Goal: Task Accomplishment & Management: Manage account settings

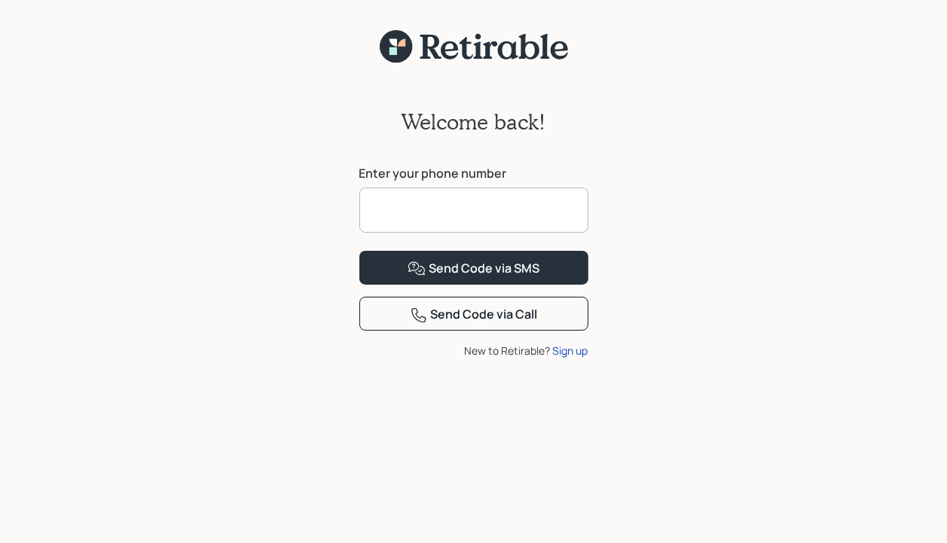
click at [393, 212] on input at bounding box center [473, 210] width 229 height 45
type input "**********"
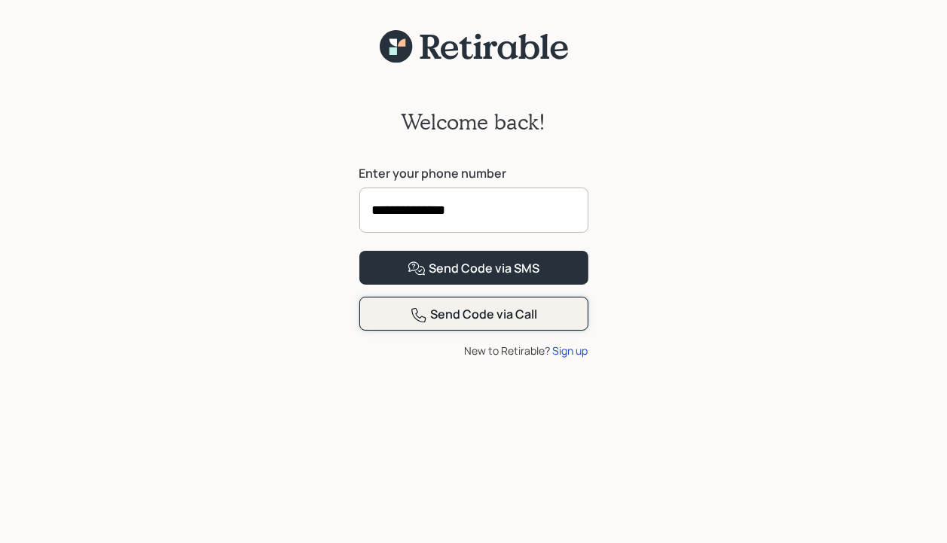
click at [462, 324] on div "Send Code via Call" at bounding box center [474, 315] width 128 height 18
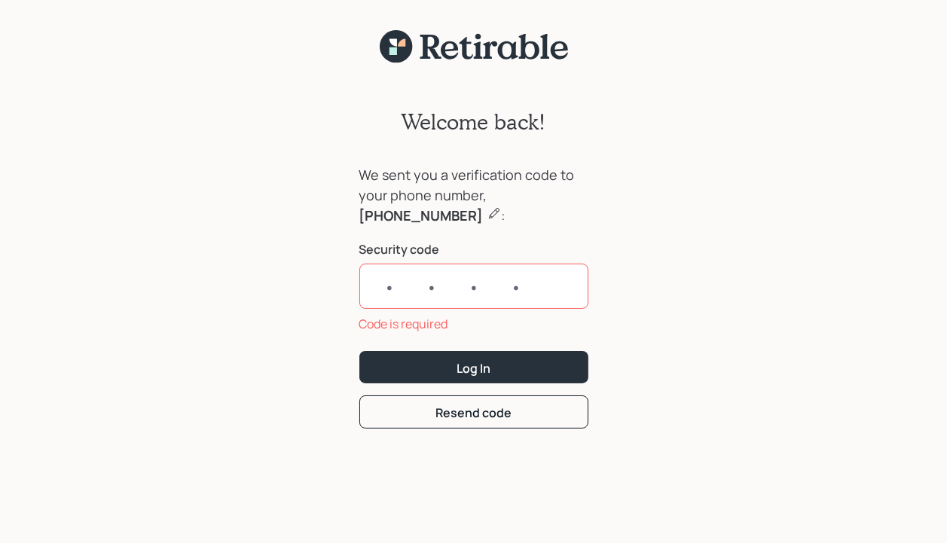
type input "8"
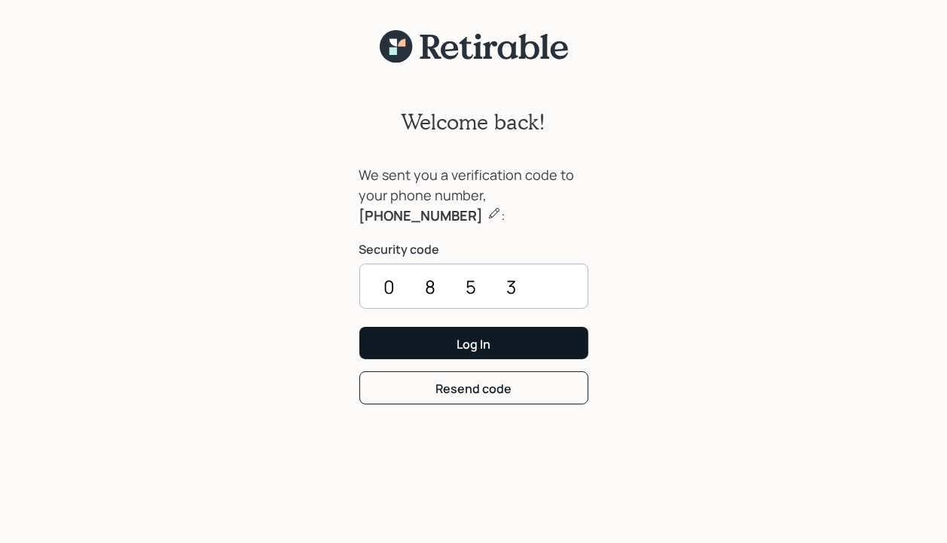
type input "0853"
click at [495, 341] on button "Log In" at bounding box center [473, 343] width 229 height 32
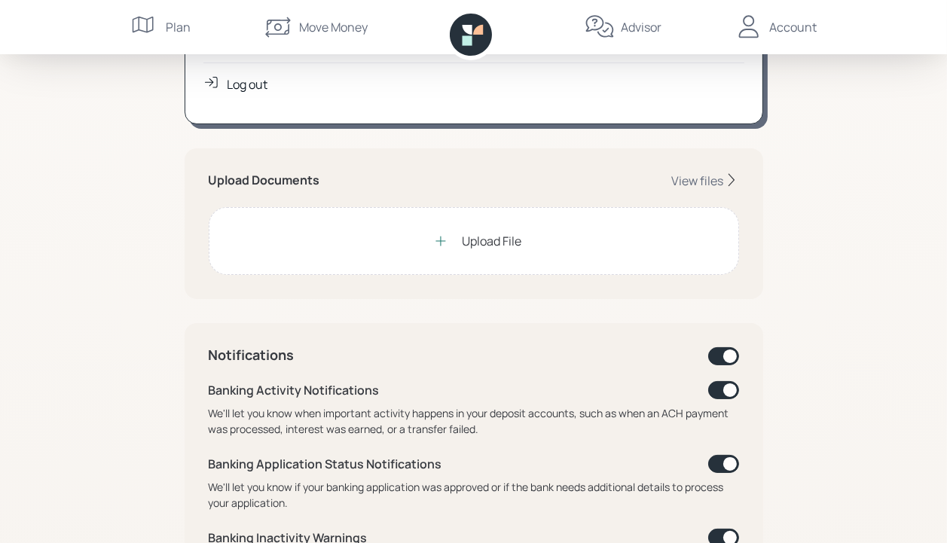
scroll to position [226, 0]
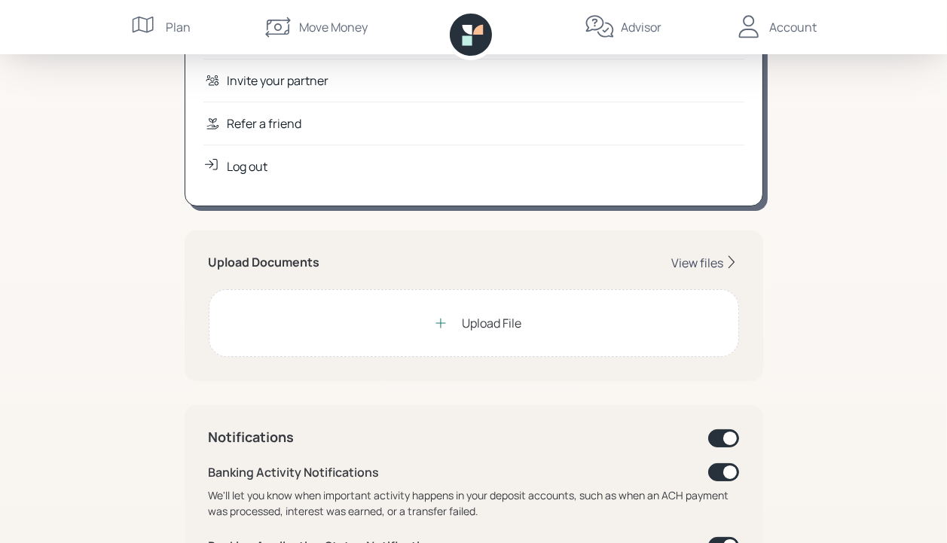
click at [698, 263] on div "View files" at bounding box center [698, 263] width 52 height 17
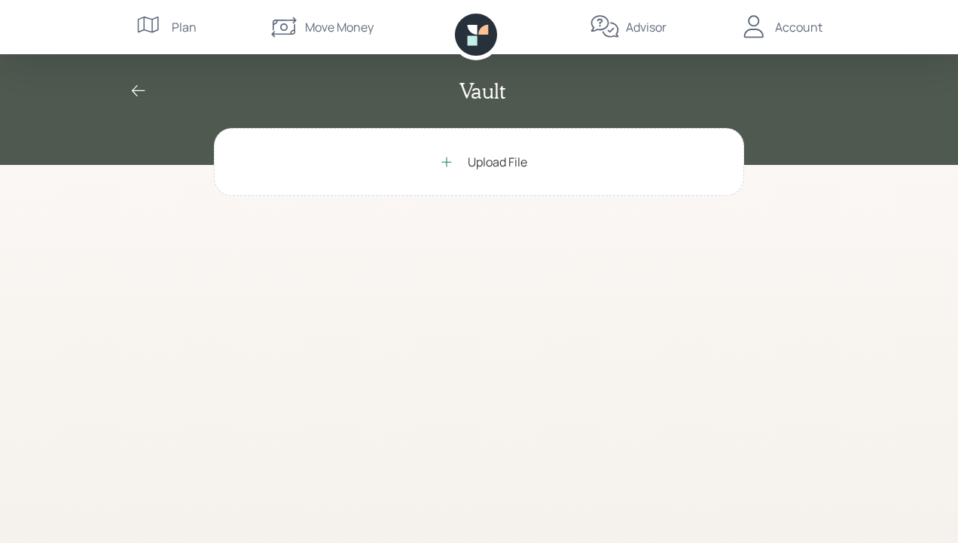
click at [486, 161] on div "Upload File" at bounding box center [497, 162] width 59 height 18
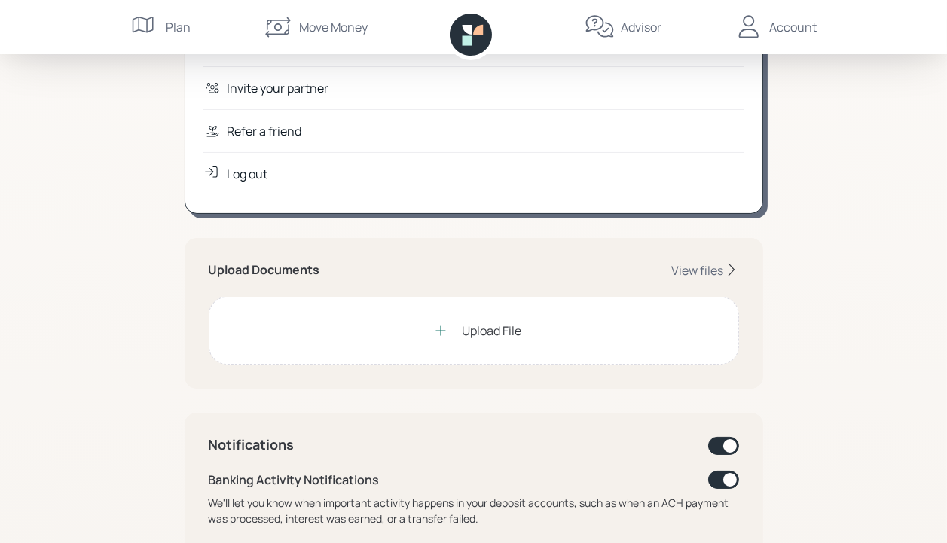
scroll to position [226, 0]
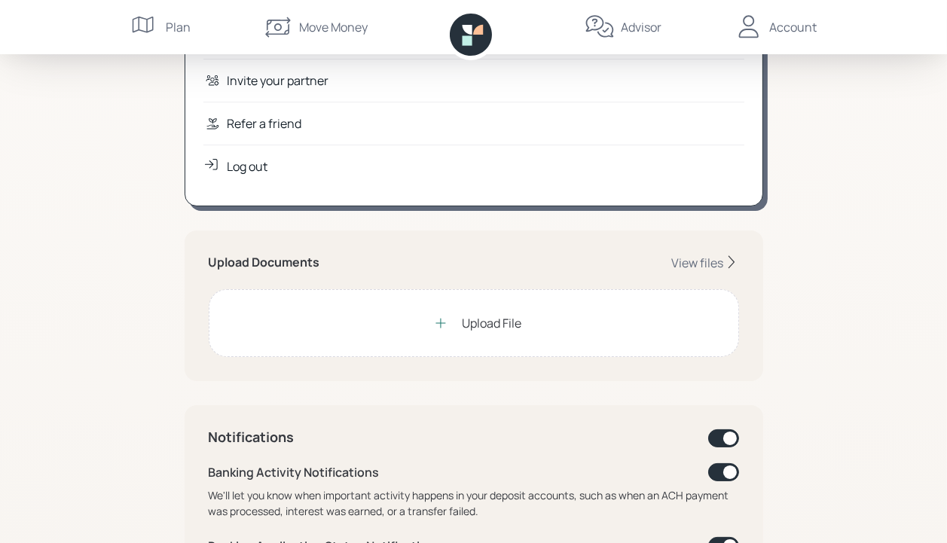
click at [474, 324] on div "Upload File" at bounding box center [491, 323] width 59 height 18
click at [173, 28] on div "Plan" at bounding box center [178, 27] width 25 height 18
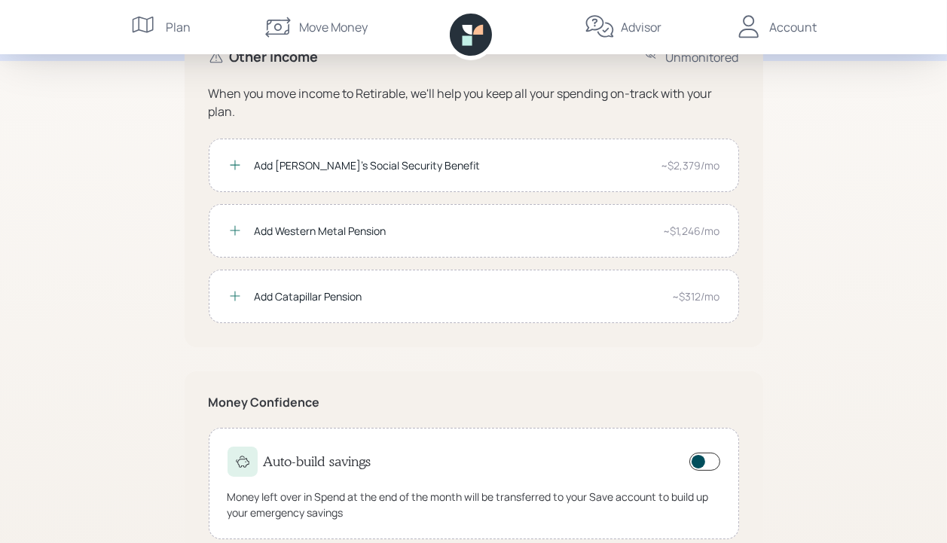
scroll to position [220, 0]
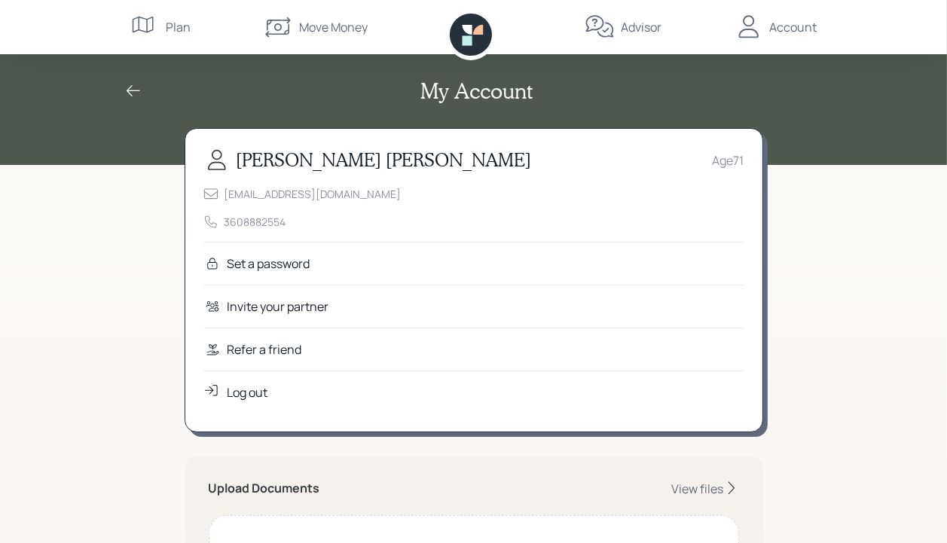
click at [780, 29] on div "Account" at bounding box center [793, 27] width 47 height 18
click at [787, 28] on div "Account" at bounding box center [793, 27] width 47 height 18
click at [534, 193] on div "[EMAIL_ADDRESS][DOMAIN_NAME] 3608882554" at bounding box center [473, 208] width 541 height 44
click at [488, 376] on div "Log out" at bounding box center [473, 391] width 541 height 43
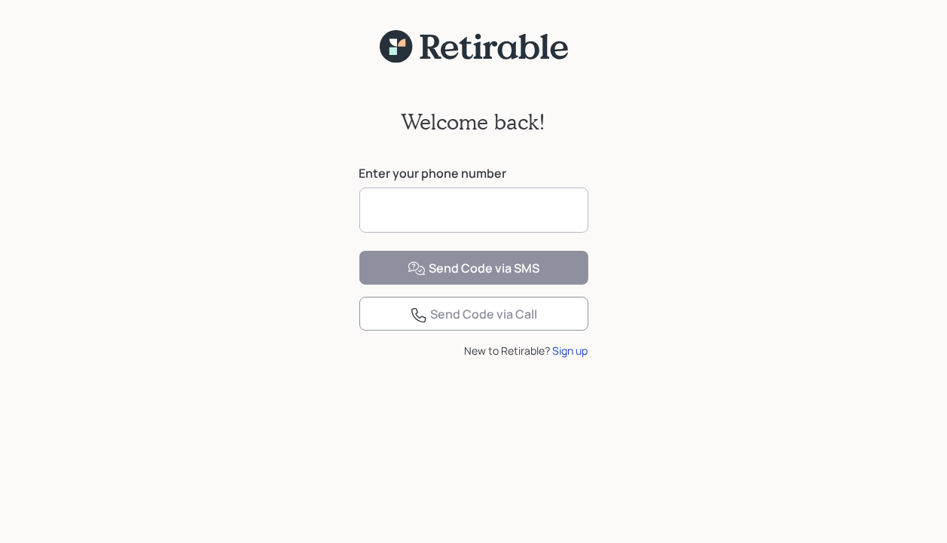
click at [386, 208] on input at bounding box center [473, 210] width 229 height 45
type input "**********"
